Goal: Task Accomplishment & Management: Complete application form

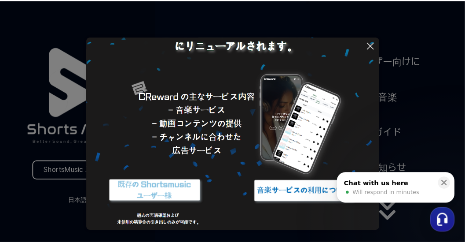
scroll to position [58, 0]
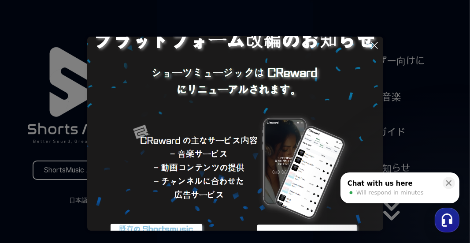
click at [373, 44] on icon at bounding box center [374, 45] width 6 height 6
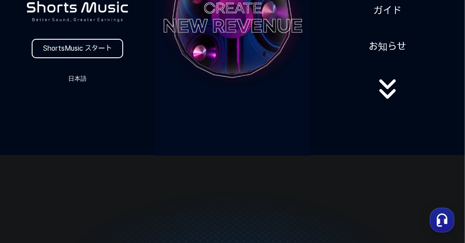
scroll to position [132, 0]
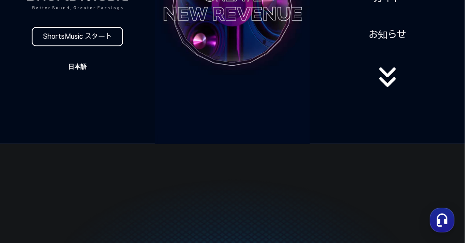
click at [81, 64] on button "日本語" at bounding box center [77, 66] width 42 height 12
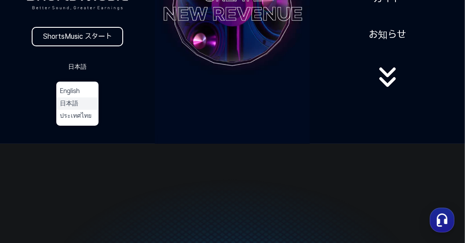
click at [69, 106] on button "日本語" at bounding box center [77, 103] width 35 height 9
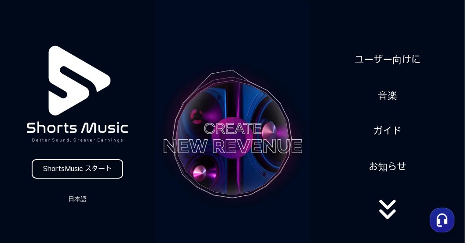
click at [93, 169] on link "ShortsMusic スタート" at bounding box center [78, 168] width 92 height 19
click at [82, 199] on button "日本語" at bounding box center [77, 198] width 42 height 12
click at [74, 236] on button "日本語" at bounding box center [77, 235] width 35 height 9
click at [89, 170] on link "ShortsMusic スタート" at bounding box center [78, 168] width 92 height 19
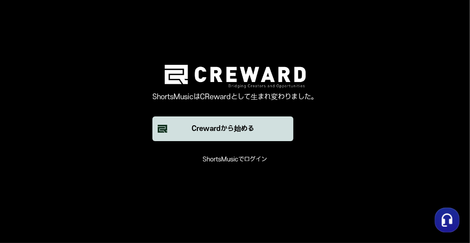
click at [224, 132] on font "Crewardから始める" at bounding box center [223, 129] width 63 height 8
click at [221, 127] on font "Crewardから始める" at bounding box center [223, 129] width 63 height 8
click at [229, 162] on font "ShortsMusicでログイン" at bounding box center [235, 158] width 64 height 7
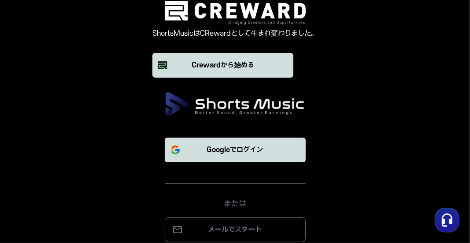
click at [209, 151] on font "Googleでログイン" at bounding box center [235, 150] width 56 height 8
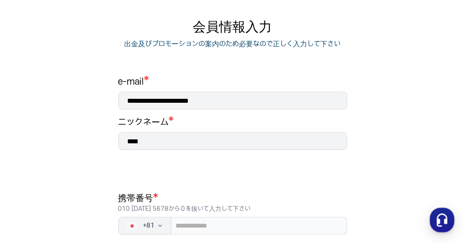
scroll to position [88, 0]
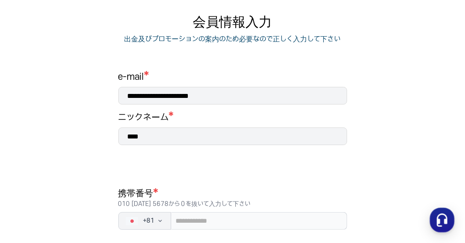
click at [160, 136] on input "****" at bounding box center [232, 136] width 229 height 18
type input "*"
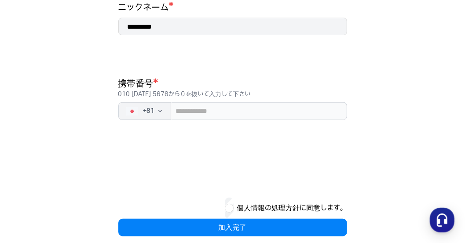
scroll to position [208, 0]
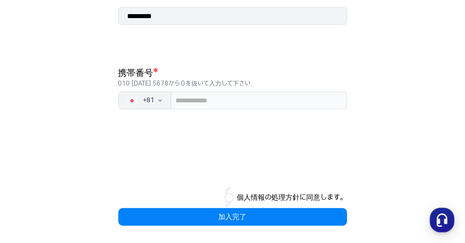
type input "*********"
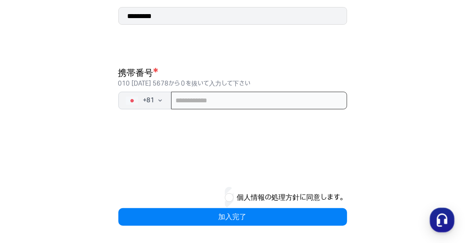
click at [180, 100] on input "tel" at bounding box center [259, 101] width 176 height 18
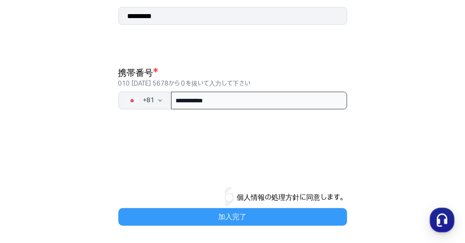
type input "**********"
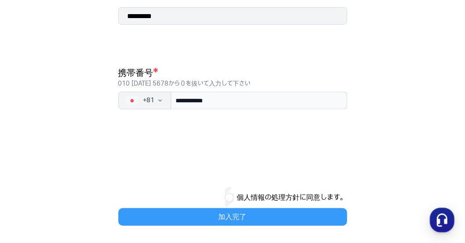
click at [257, 222] on button "加入完了" at bounding box center [232, 217] width 229 height 18
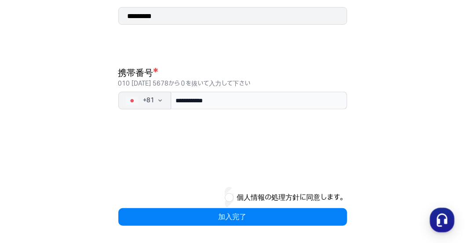
click at [314, 193] on button "個人情報の処理方針に同意します。" at bounding box center [292, 197] width 110 height 11
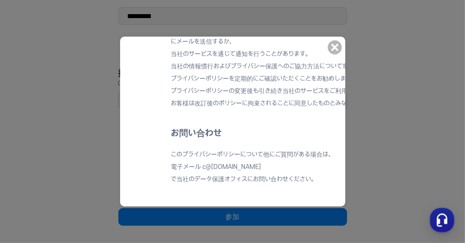
scroll to position [7682, 0]
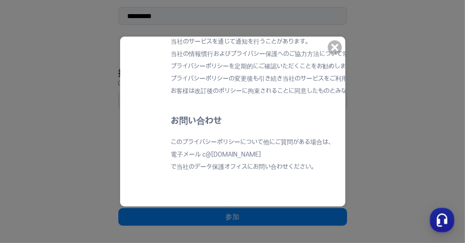
click at [336, 44] on icon at bounding box center [335, 47] width 21 height 21
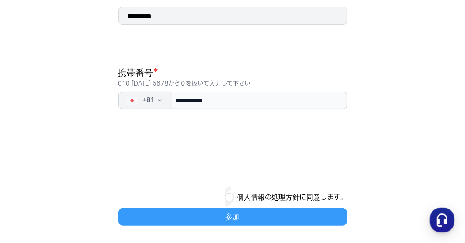
click at [241, 222] on button "参加" at bounding box center [232, 217] width 229 height 18
click at [281, 218] on button "参加" at bounding box center [232, 217] width 229 height 18
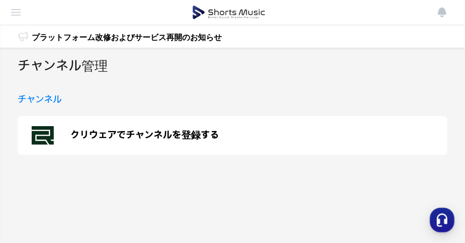
click at [84, 133] on p "クリウェアでチャンネルを登録する" at bounding box center [144, 135] width 149 height 11
click at [82, 69] on font "チャンネル管理" at bounding box center [63, 66] width 90 height 15
click at [44, 102] on h3 "チャンネル" at bounding box center [40, 100] width 44 height 14
click at [110, 134] on p "クリウェアでチャンネルを登録する" at bounding box center [144, 135] width 149 height 11
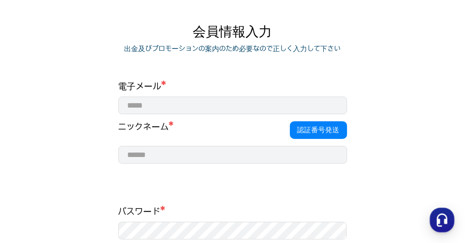
scroll to position [76, 0]
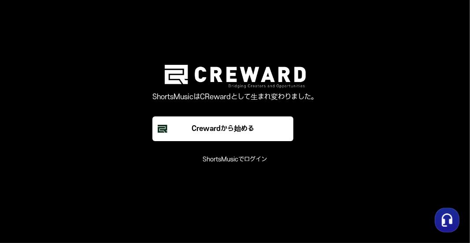
click at [237, 156] on font "ShortsMusicでログイン" at bounding box center [235, 158] width 64 height 7
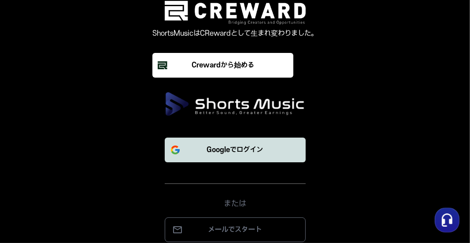
click at [263, 150] on font "Googleでログイン" at bounding box center [235, 150] width 56 height 8
click at [404, 124] on main "ShortsMusicはCRewardとして生まれ変わりました。 Crewardから始める Googleでログイン または メールでスタート" at bounding box center [235, 121] width 470 height 243
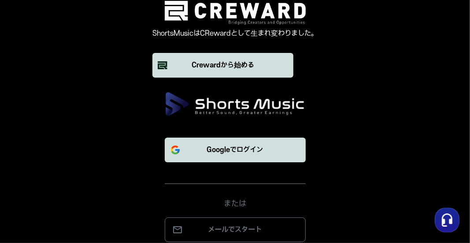
click at [235, 63] on font "Crewardから始める" at bounding box center [223, 65] width 63 height 8
click at [236, 150] on font "Googleでログイン" at bounding box center [235, 150] width 56 height 8
click at [467, 138] on main "ShortsMusicはCRewardとして生まれ変わりました。 Crewardから始める Googleでログイン または メールでスタート" at bounding box center [235, 121] width 470 height 243
click at [233, 149] on font "Googleでログイン" at bounding box center [235, 150] width 56 height 8
drag, startPoint x: 406, startPoint y: 0, endPoint x: 386, endPoint y: 119, distance: 121.0
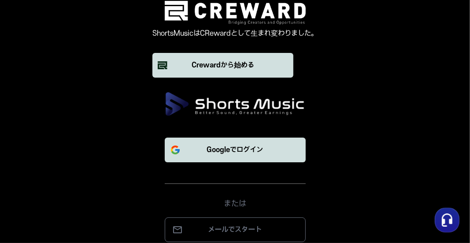
click at [386, 119] on div "Googleでログイン または メールでスタート" at bounding box center [235, 167] width 306 height 150
click at [213, 62] on font "Crewardから始める" at bounding box center [223, 65] width 63 height 8
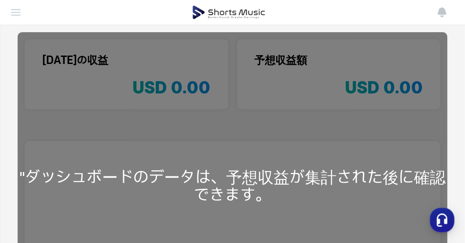
scroll to position [73, 0]
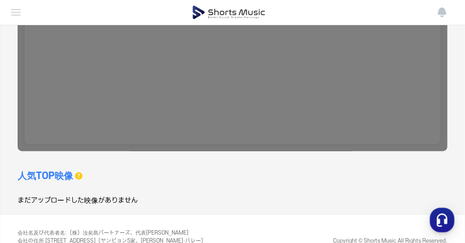
scroll to position [293, 0]
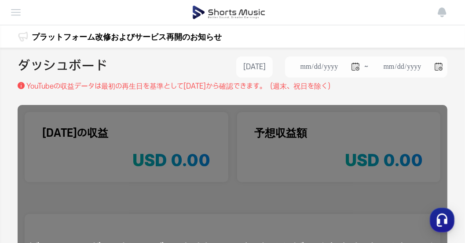
click at [16, 14] on img at bounding box center [16, 12] width 11 height 11
